Goal: Task Accomplishment & Management: Manage account settings

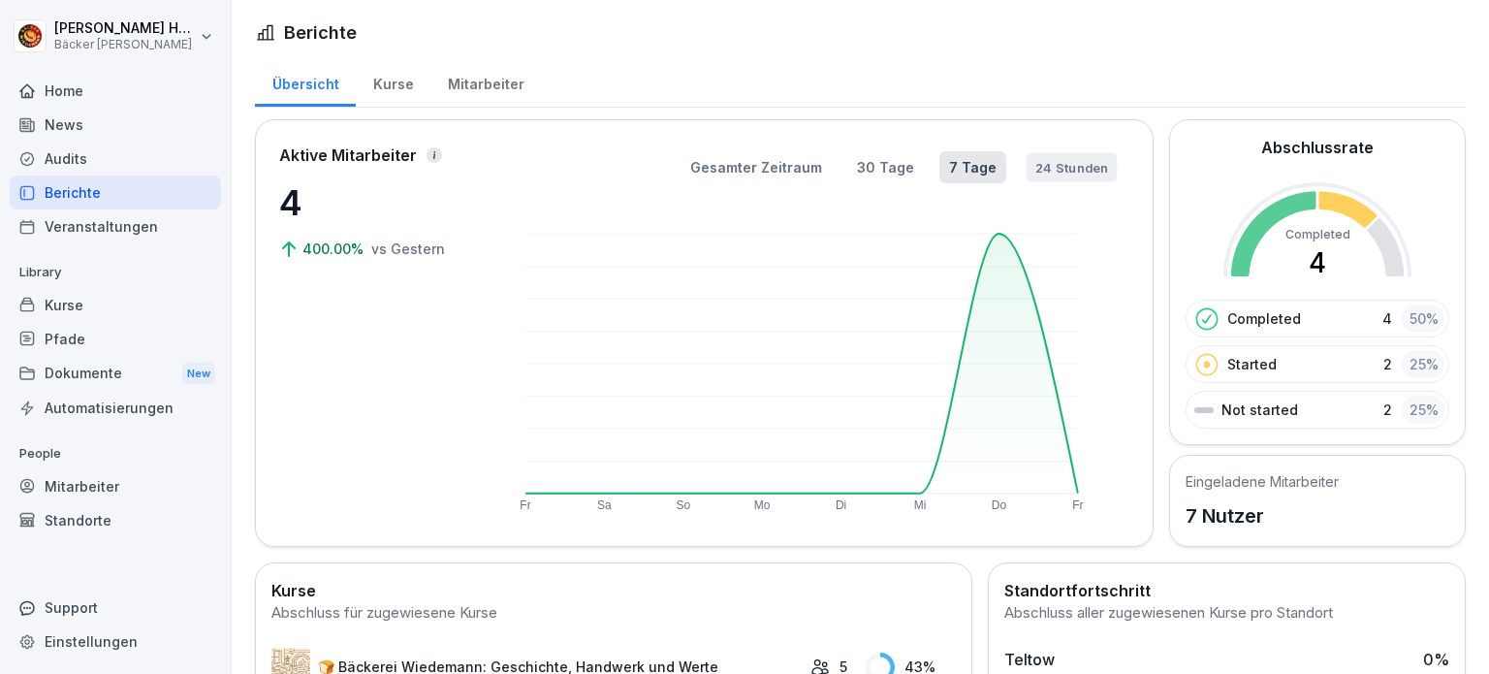
click at [1043, 174] on button "24 Stunden" at bounding box center [1071, 166] width 91 height 29
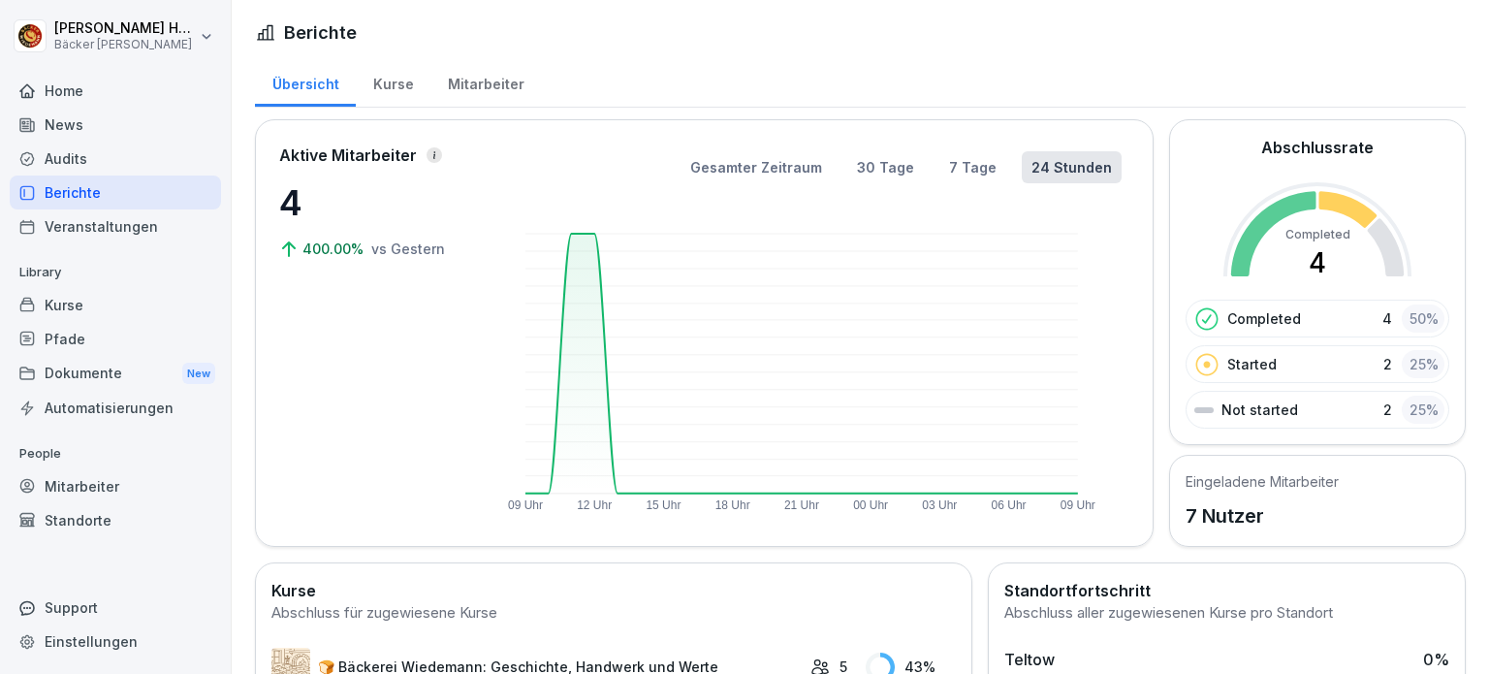
click at [109, 99] on div "Home" at bounding box center [115, 91] width 211 height 34
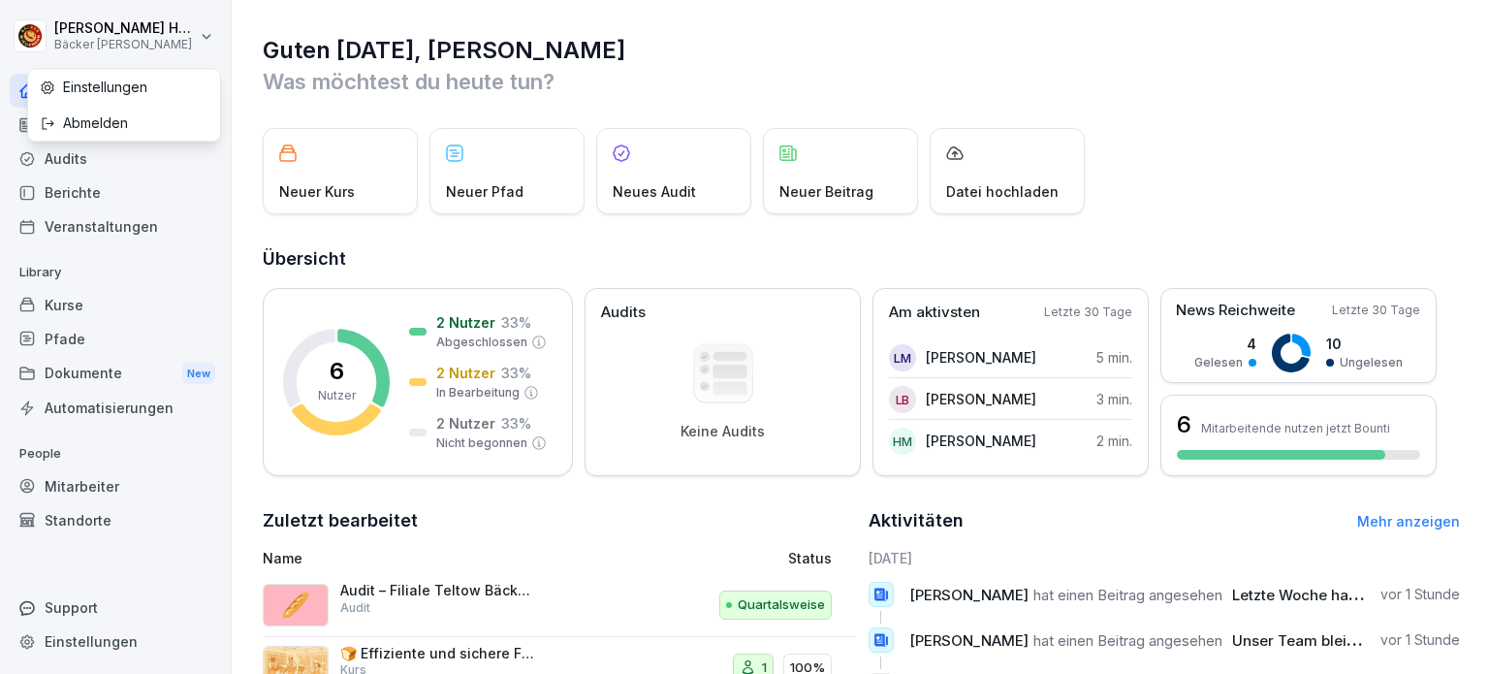
click at [136, 46] on html "[PERSON_NAME] Bäcker Wiedemann Home News Audits Berichte Veranstaltungen Librar…" at bounding box center [744, 337] width 1489 height 674
click at [666, 44] on html "[PERSON_NAME] Bäcker Wiedemann Home News Audits Berichte Veranstaltungen Librar…" at bounding box center [744, 337] width 1489 height 674
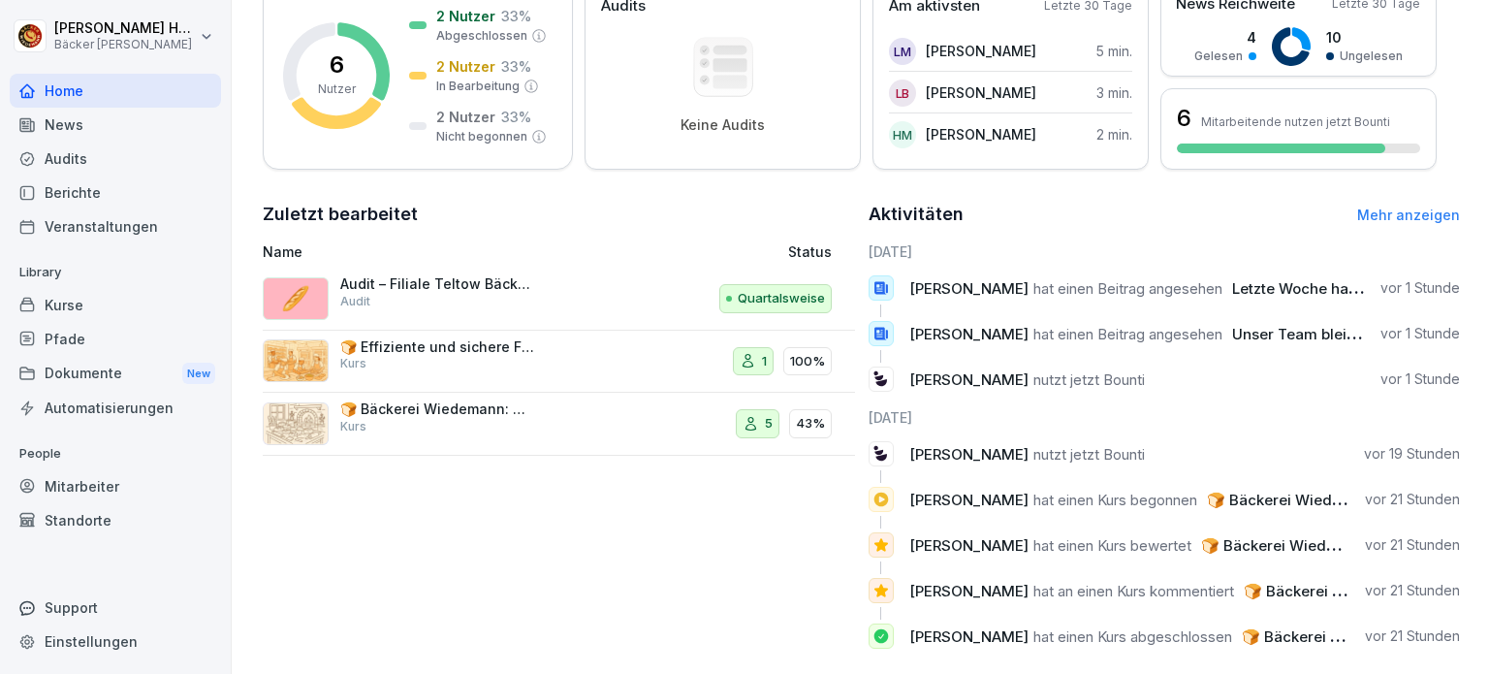
scroll to position [151, 0]
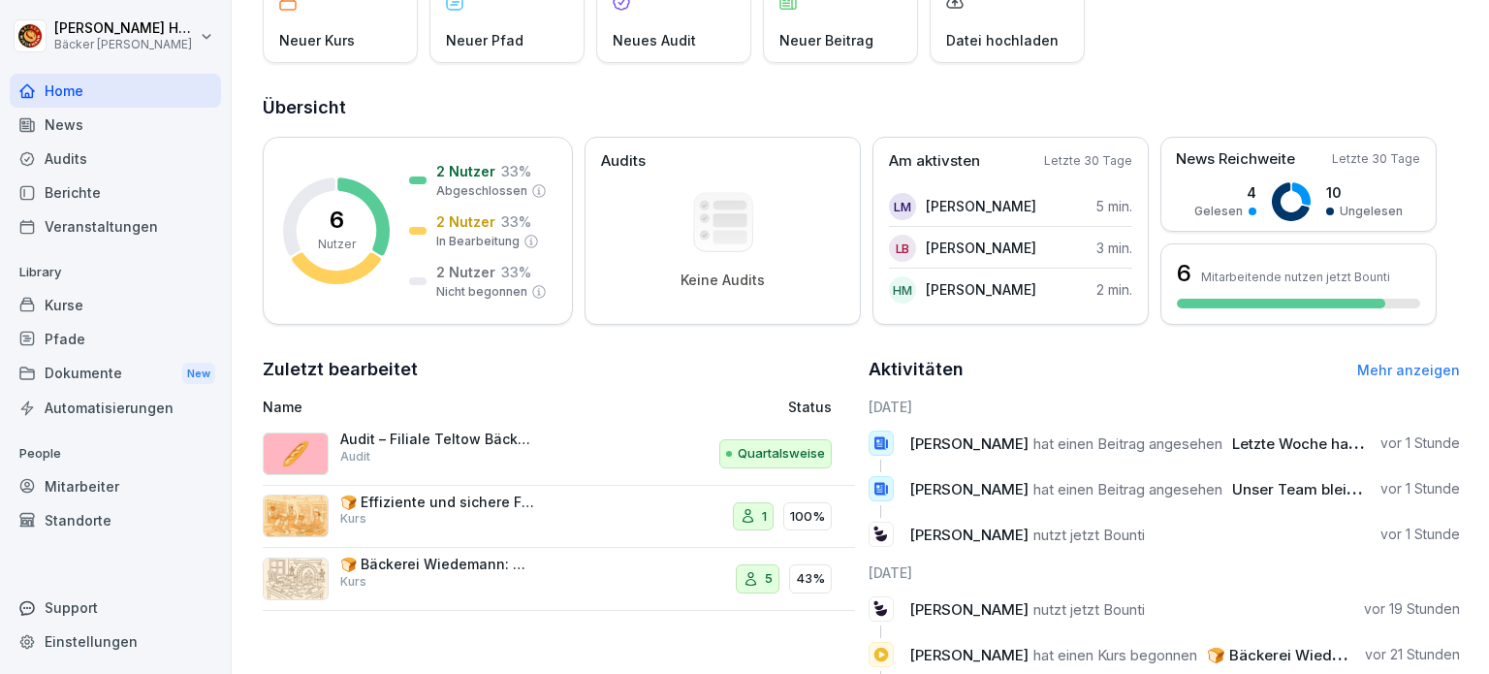
click at [384, 580] on div "🍞 Bäckerei Wiedemann: Geschichte, Handwerk und Werte Kurs" at bounding box center [437, 572] width 194 height 35
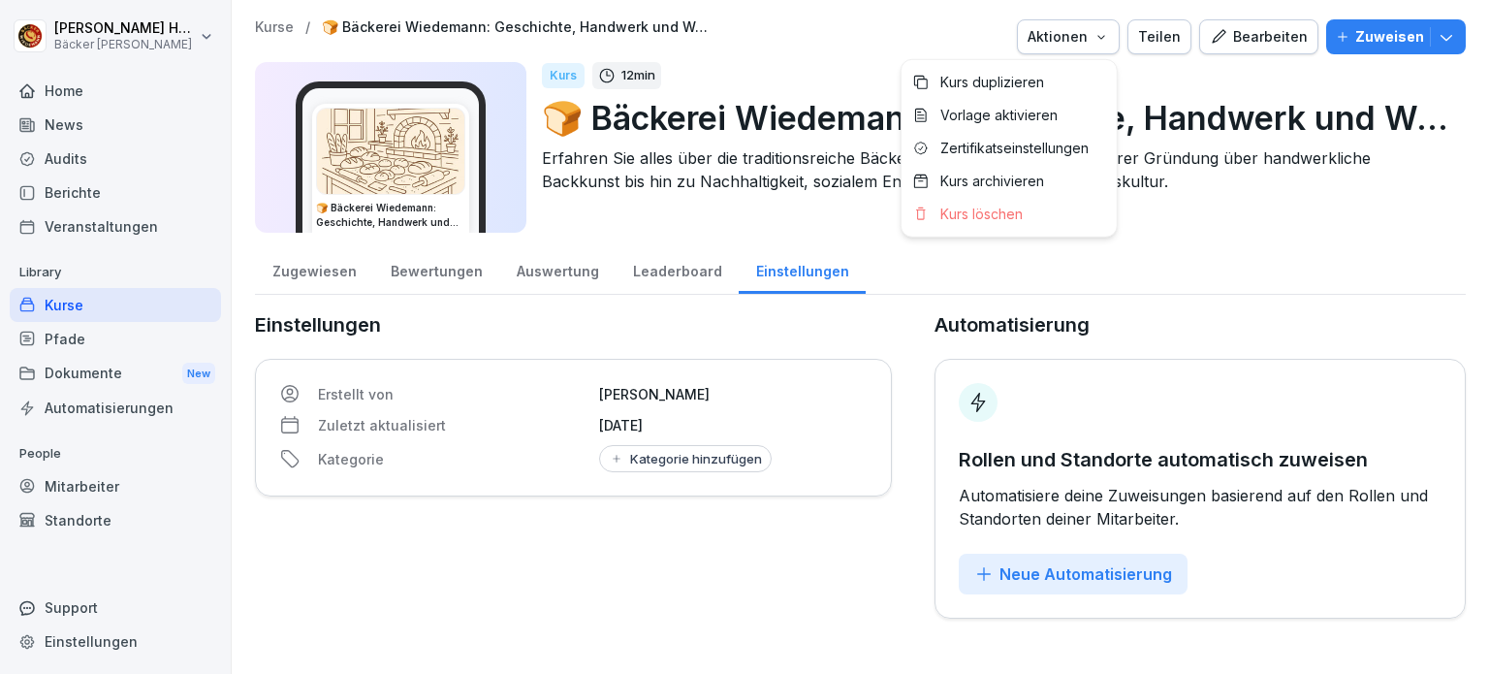
click at [1104, 39] on icon "button" at bounding box center [1101, 37] width 16 height 16
click at [1027, 157] on div "Zertifikatseinstellungen" at bounding box center [1008, 148] width 215 height 33
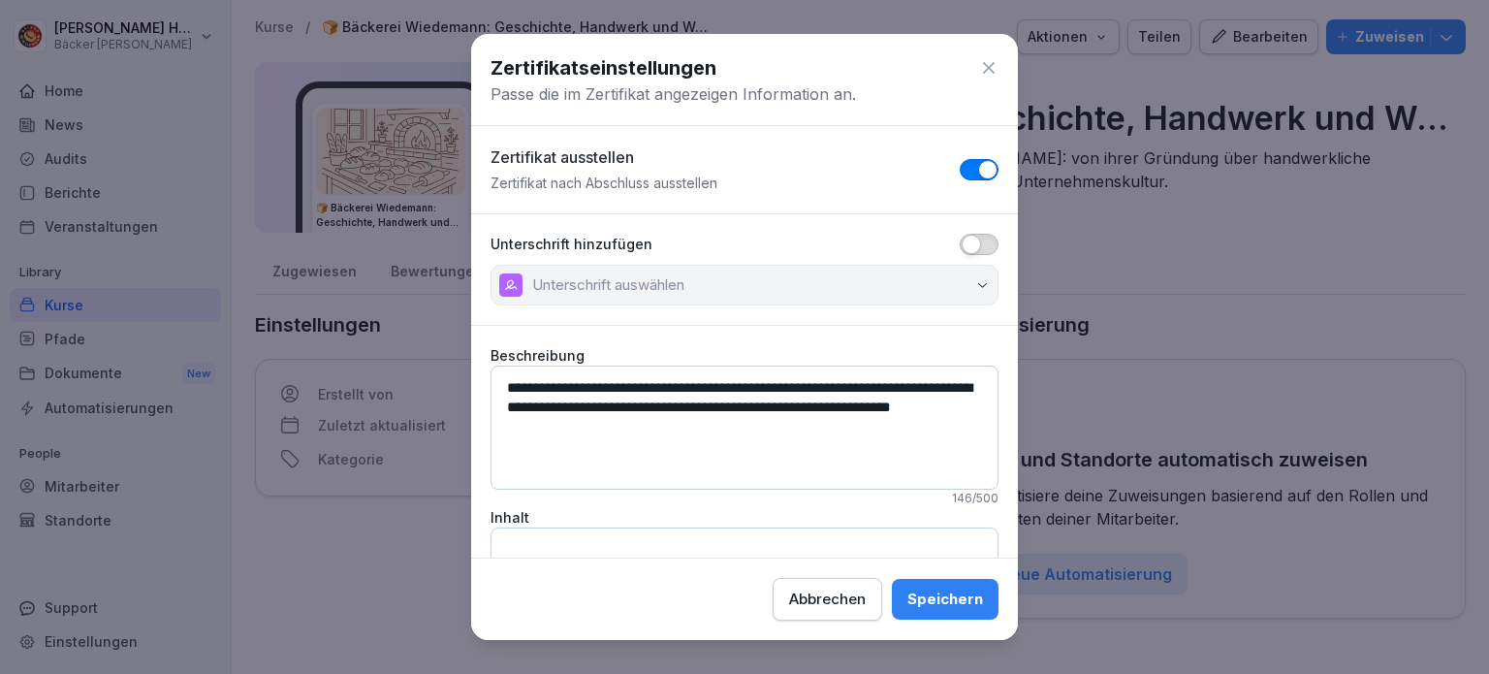
click at [973, 251] on button "button" at bounding box center [979, 244] width 39 height 21
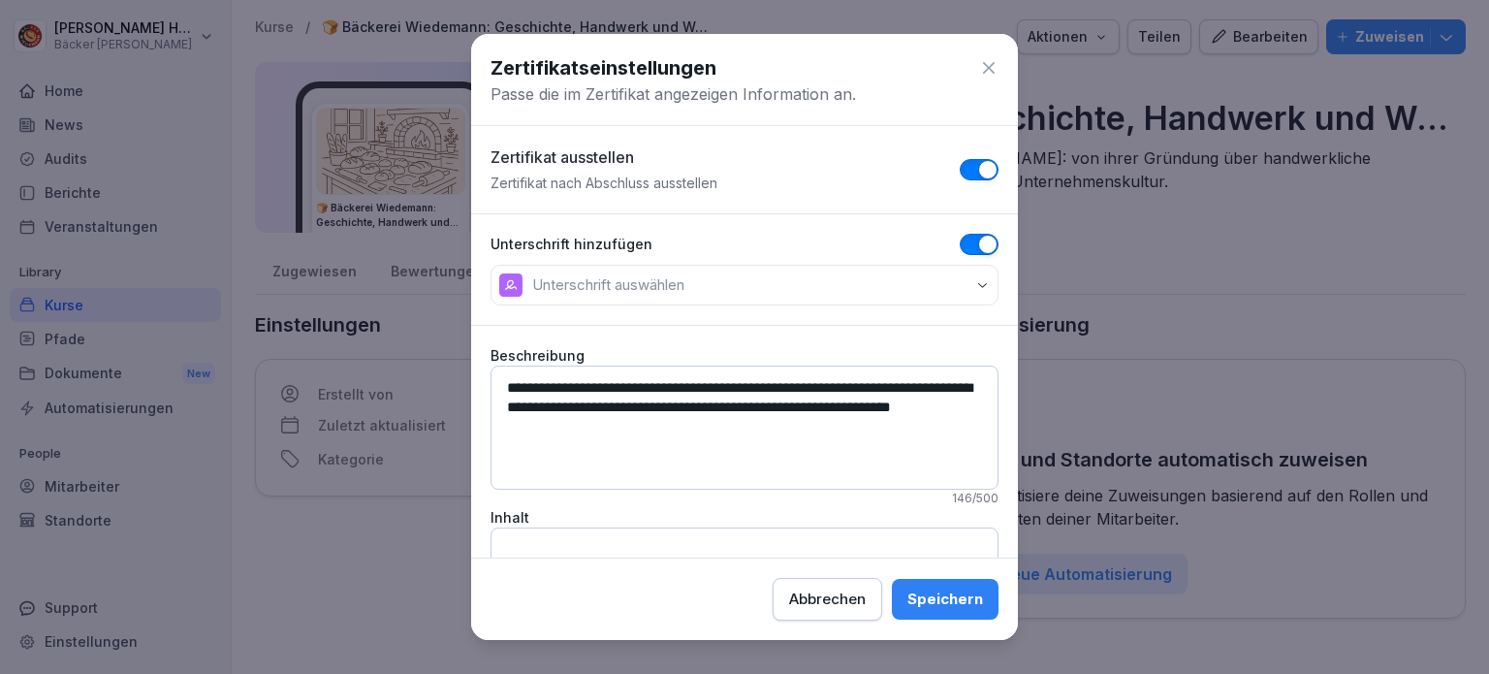
click at [960, 239] on button "button" at bounding box center [979, 244] width 39 height 21
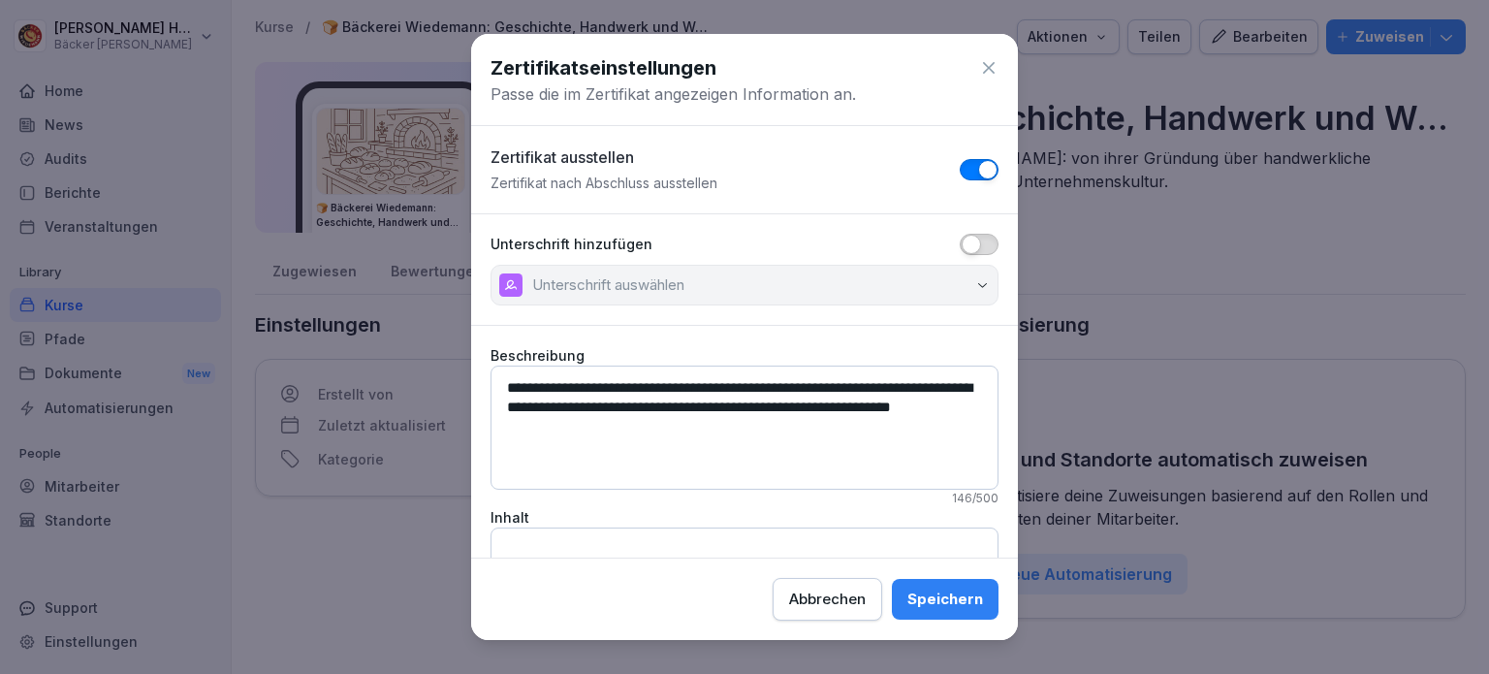
click at [812, 422] on textarea "**********" at bounding box center [744, 427] width 508 height 124
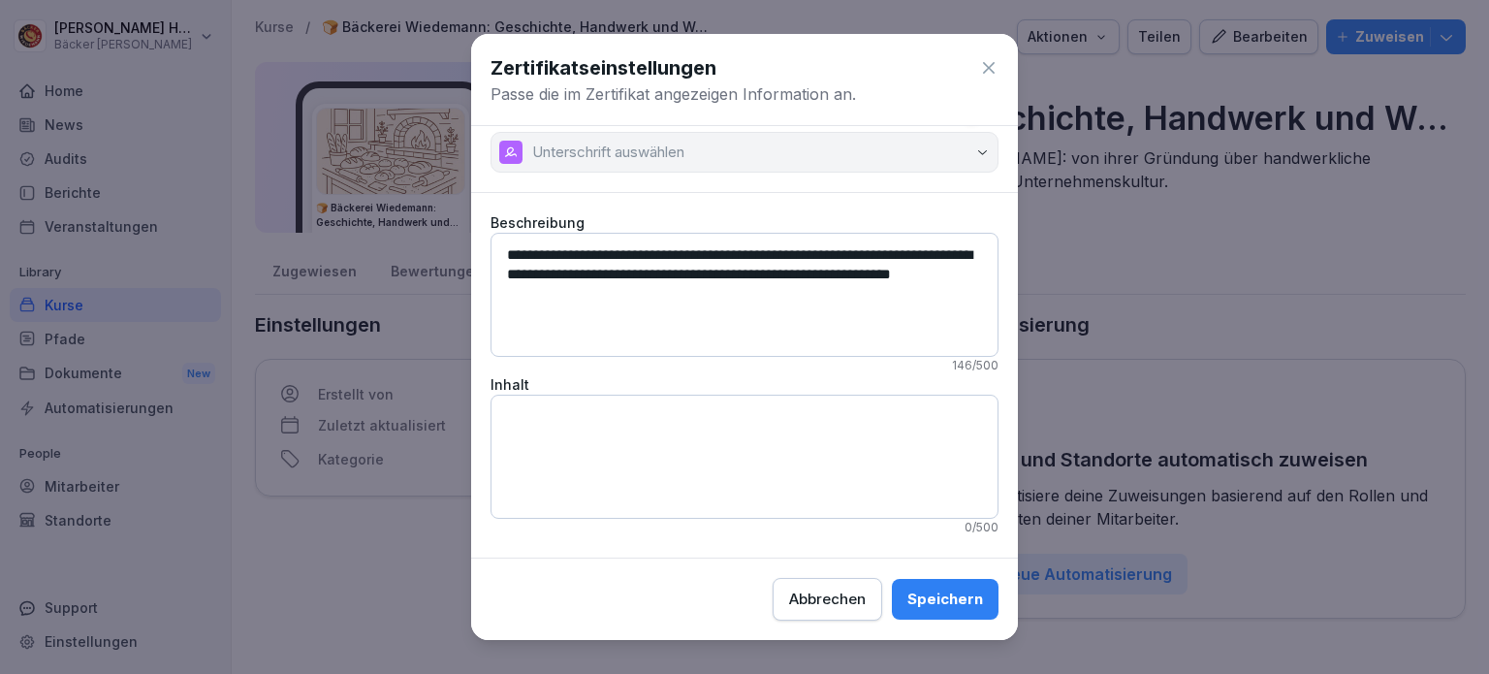
scroll to position [138, 0]
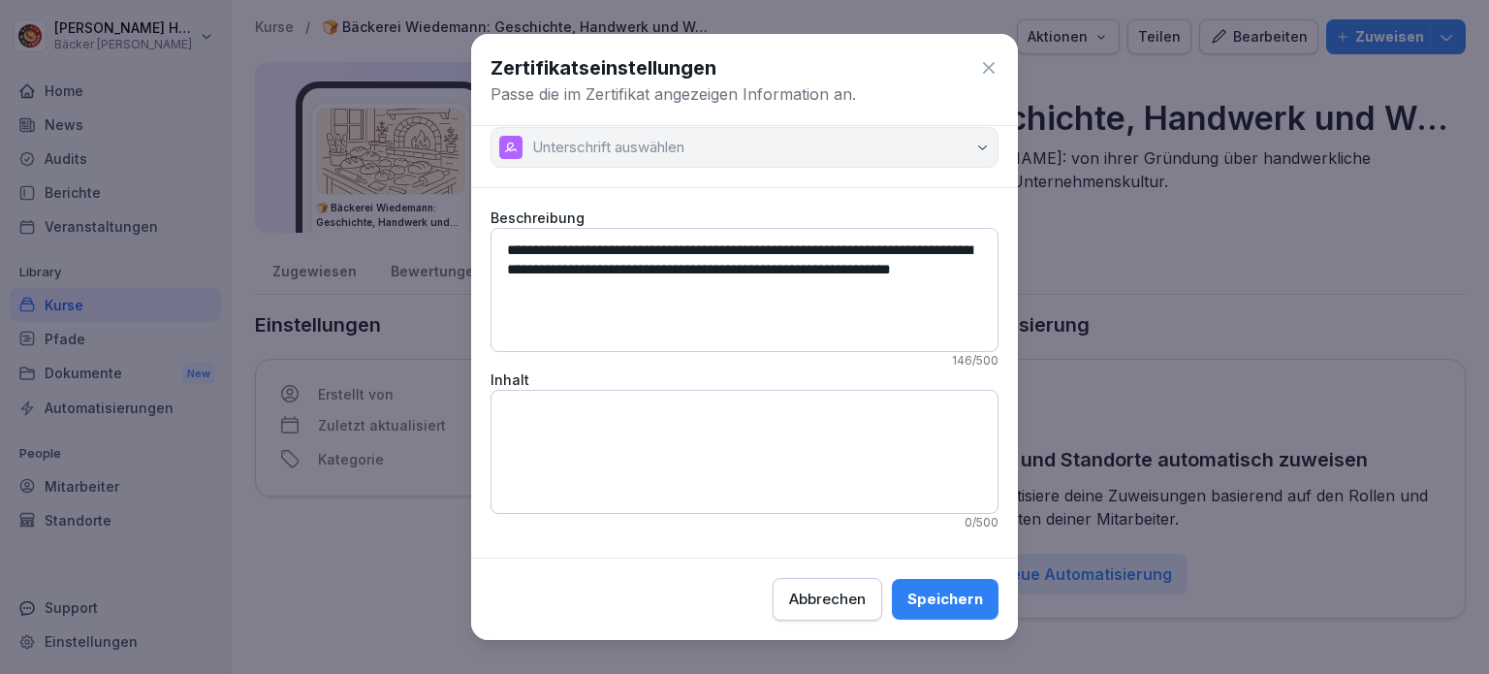
click at [825, 589] on div "Abbrechen" at bounding box center [827, 598] width 77 height 21
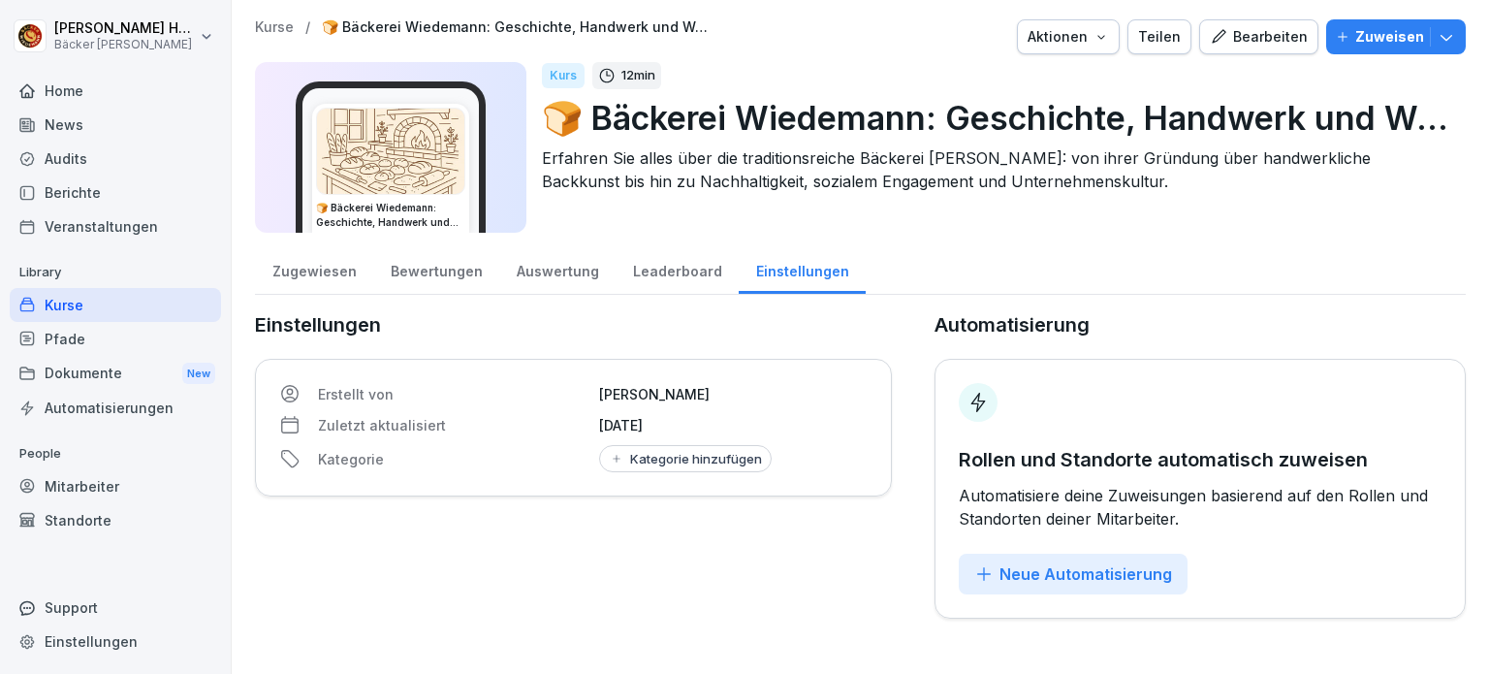
click at [671, 274] on div "Leaderboard" at bounding box center [676, 268] width 123 height 49
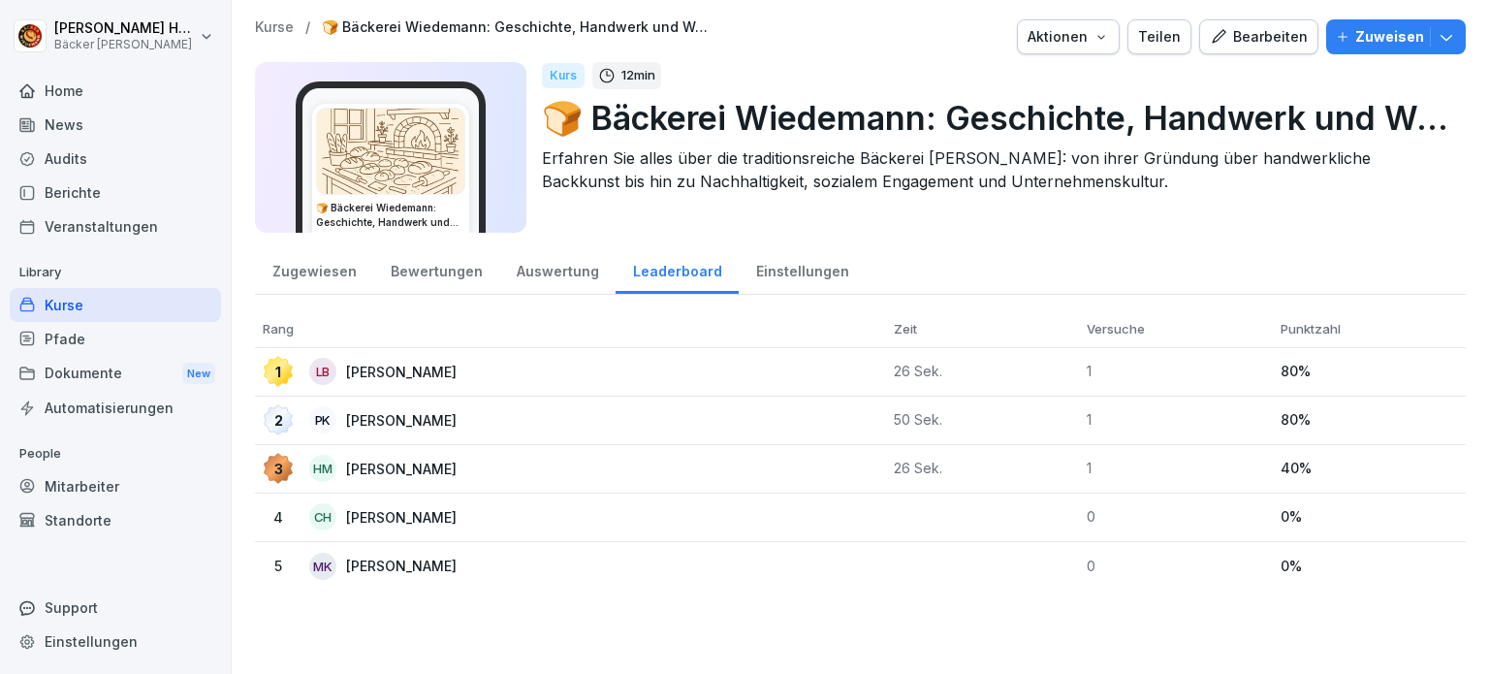
click at [523, 272] on div "Auswertung" at bounding box center [557, 268] width 116 height 49
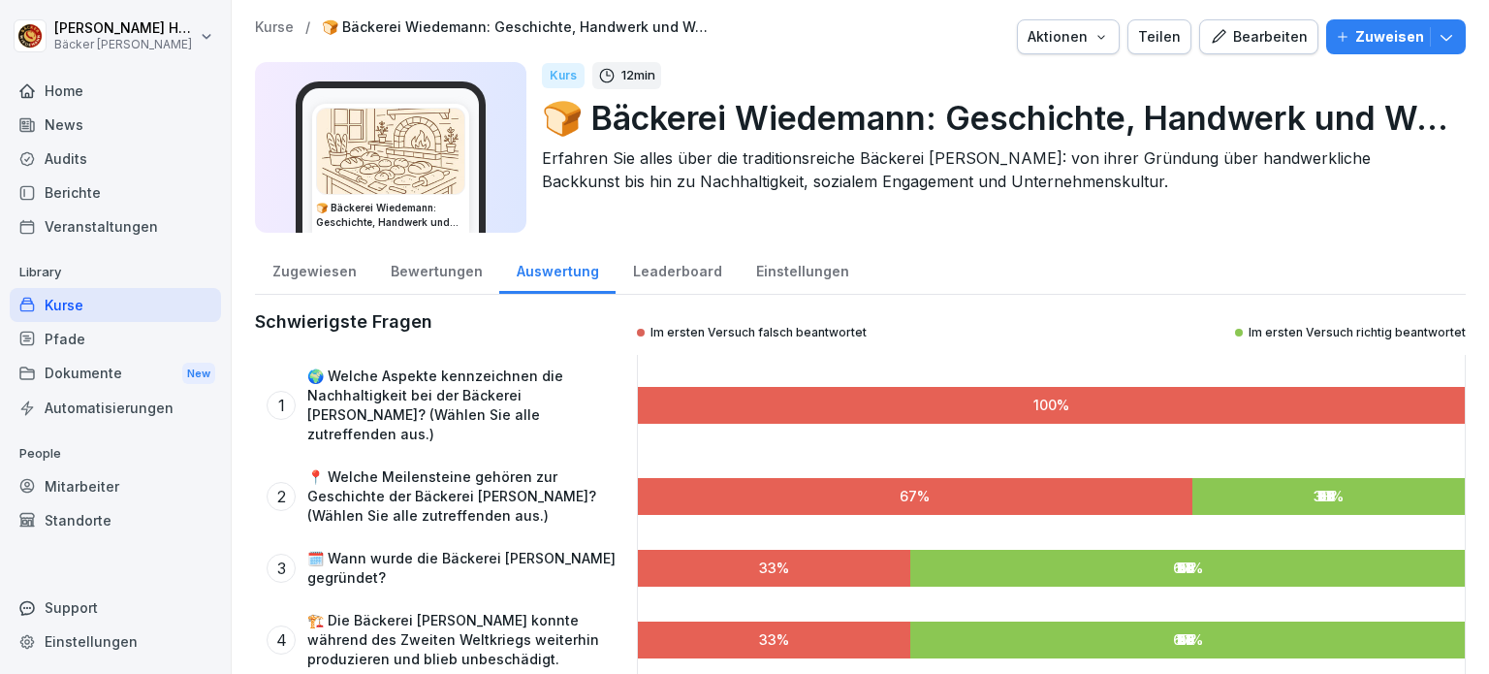
click at [418, 257] on div "Bewertungen" at bounding box center [436, 268] width 126 height 49
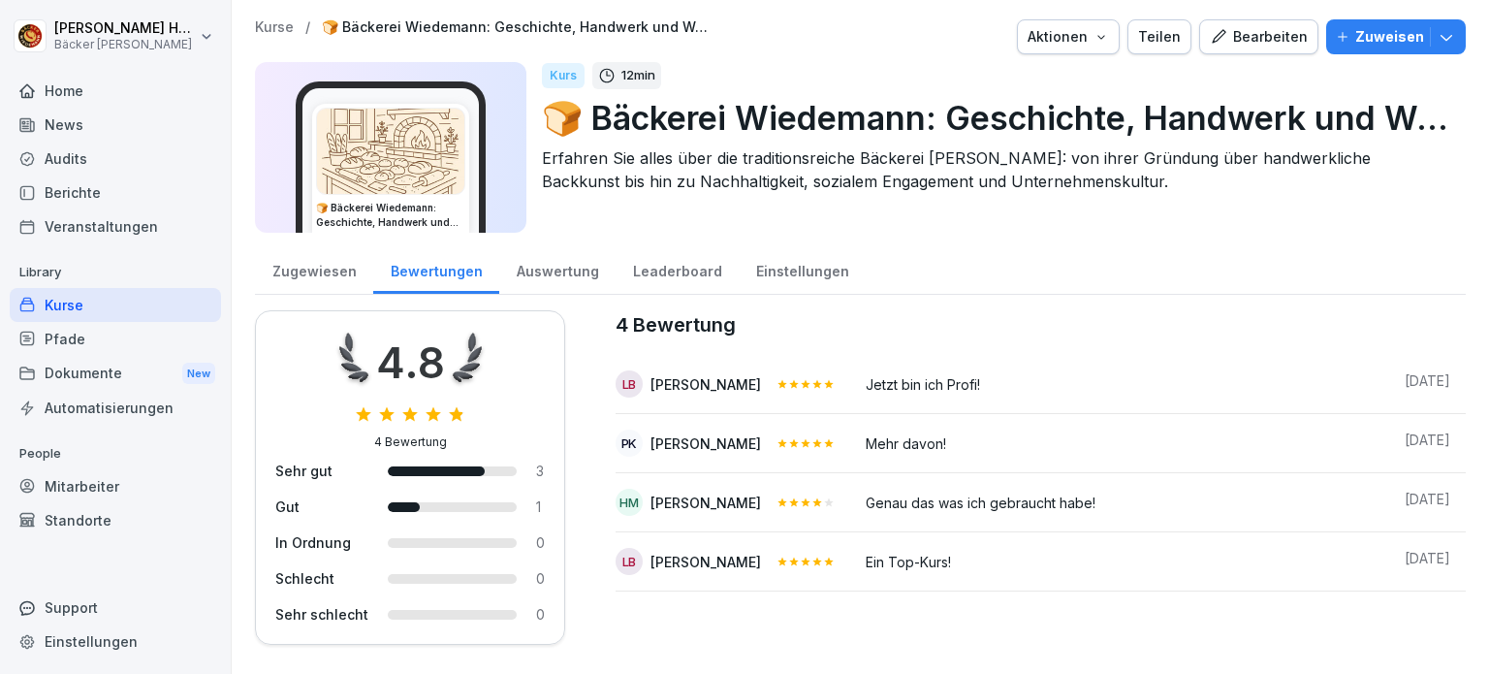
click at [341, 258] on div "Zugewiesen" at bounding box center [314, 268] width 118 height 49
